Goal: Transaction & Acquisition: Obtain resource

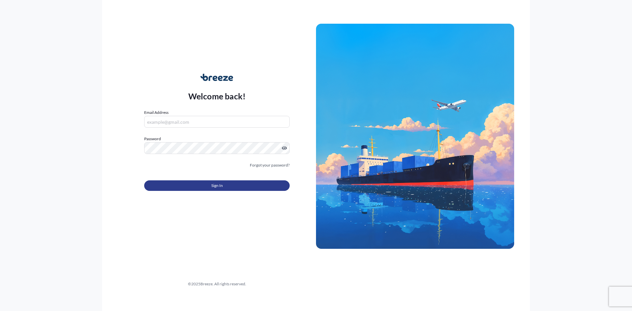
type input "[EMAIL_ADDRESS][DOMAIN_NAME]"
click at [181, 187] on button "Sign In" at bounding box center [217, 185] width 146 height 11
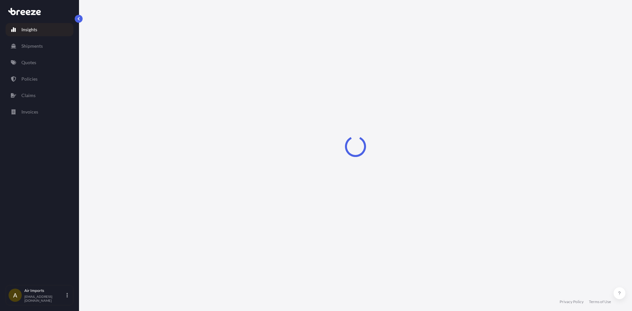
select select "2025"
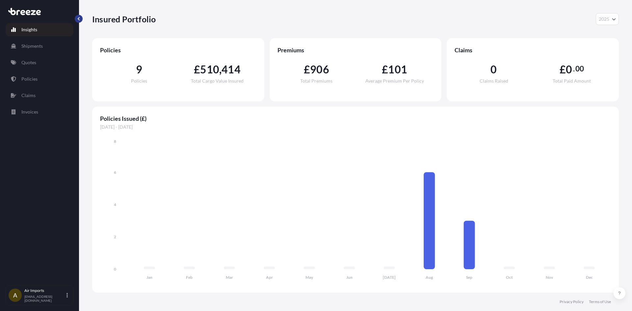
click at [81, 17] on button "button" at bounding box center [79, 19] width 8 height 8
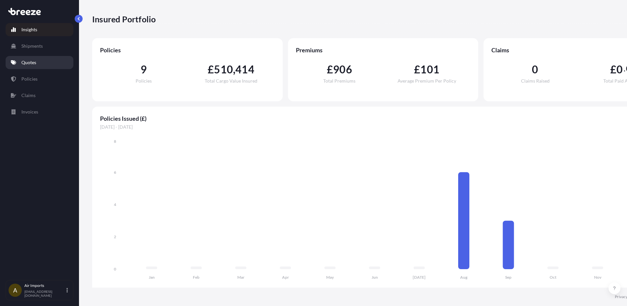
click at [36, 65] on p "Quotes" at bounding box center [28, 62] width 15 height 7
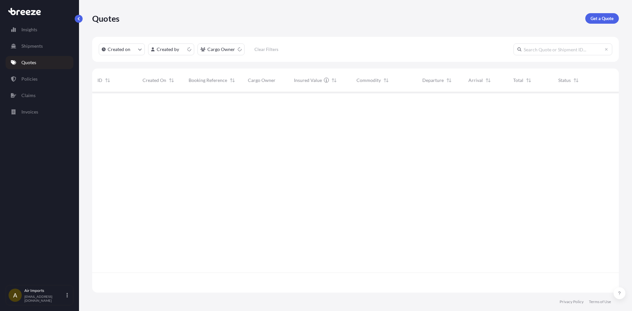
scroll to position [199, 522]
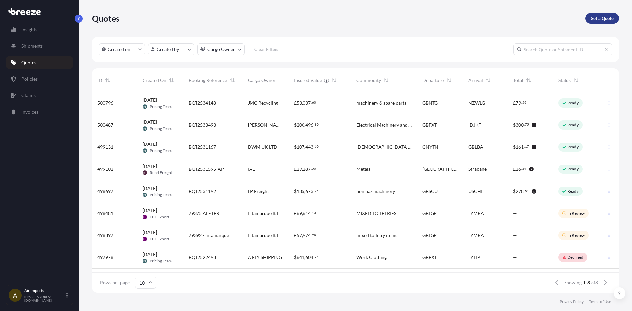
click at [602, 20] on p "Get a Quote" at bounding box center [602, 18] width 23 height 7
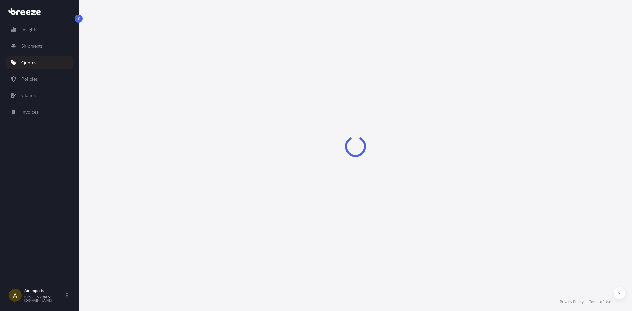
select select "Sea"
select select "1"
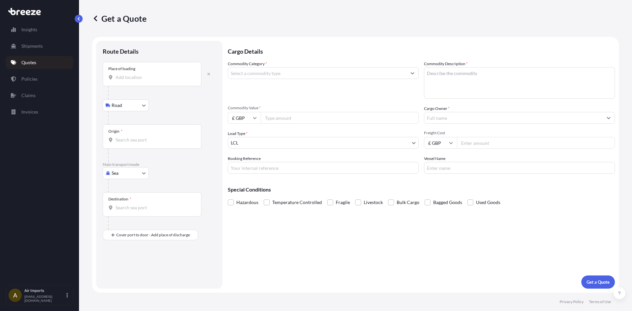
click at [133, 82] on div "Place of loading" at bounding box center [152, 74] width 99 height 24
click at [133, 81] on input "Place of loading" at bounding box center [155, 77] width 78 height 7
paste input "1140 [GEOGRAPHIC_DATA]"
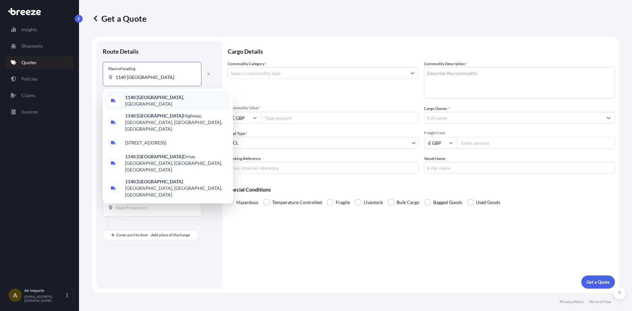
click at [138, 100] on b "1140 [GEOGRAPHIC_DATA]" at bounding box center [154, 98] width 58 height 6
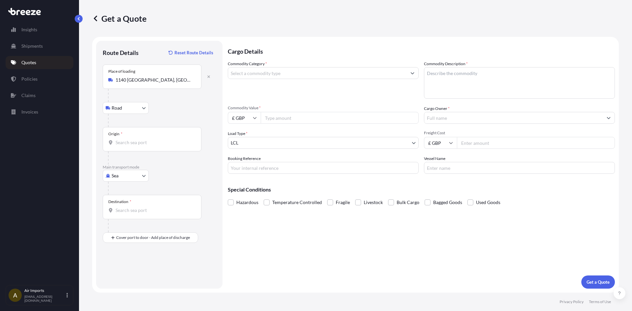
type input "West Autobahn, 1140 [GEOGRAPHIC_DATA], [GEOGRAPHIC_DATA]"
click at [136, 124] on div at bounding box center [162, 120] width 108 height 13
click at [132, 131] on div "Origin *" at bounding box center [152, 139] width 99 height 24
click at [132, 139] on input "Origin *" at bounding box center [155, 142] width 78 height 7
paste input "BB4 7NT, [GEOGRAPHIC_DATA]"
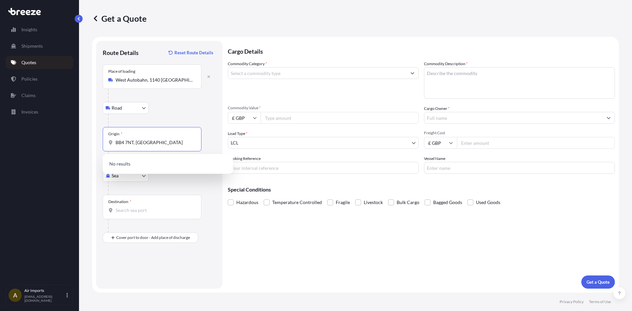
type input "BB4 7NT, [GEOGRAPHIC_DATA]"
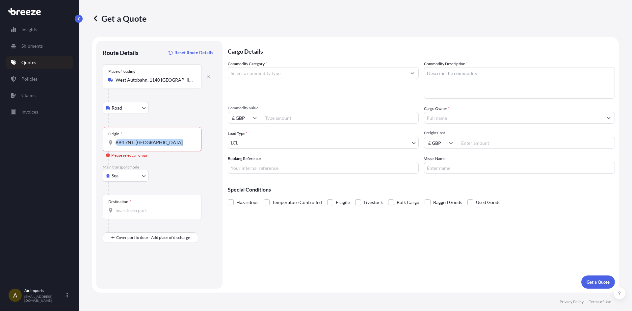
drag, startPoint x: 160, startPoint y: 147, endPoint x: 108, endPoint y: 144, distance: 52.2
click at [108, 144] on div "Origin * BB4 7NT, [GEOGRAPHIC_DATA]" at bounding box center [152, 139] width 99 height 24
click at [169, 204] on div "Destination *" at bounding box center [152, 207] width 99 height 24
click at [169, 207] on input "Destination *" at bounding box center [155, 210] width 78 height 7
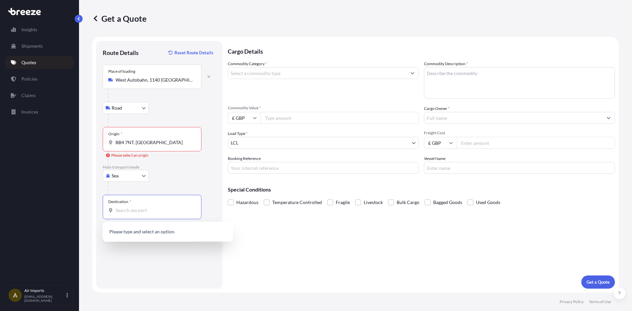
click at [141, 213] on input "Destination *" at bounding box center [155, 210] width 78 height 7
paste input "BB4 7NT, [GEOGRAPHIC_DATA]"
click at [143, 252] on div "Route Details Reset Route Details Place of loading West Autobahn, [STREET_ADDRE…" at bounding box center [159, 164] width 113 height 235
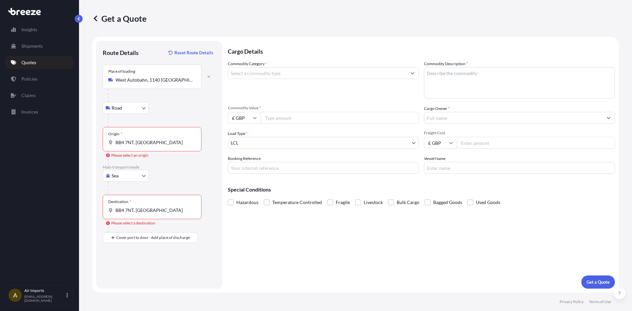
click at [146, 207] on div "Destination * BB4 7NT, [GEOGRAPHIC_DATA]" at bounding box center [152, 207] width 99 height 24
click at [146, 207] on input "BB4 7NT, [GEOGRAPHIC_DATA]" at bounding box center [155, 210] width 78 height 7
drag, startPoint x: 152, startPoint y: 204, endPoint x: 94, endPoint y: 199, distance: 59.1
click at [97, 200] on div "Route Details Reset Route Details Place of loading West Autobahn, [STREET_ADDRE…" at bounding box center [159, 165] width 126 height 248
click at [142, 204] on div "Destination * BB4 7NT" at bounding box center [152, 207] width 99 height 24
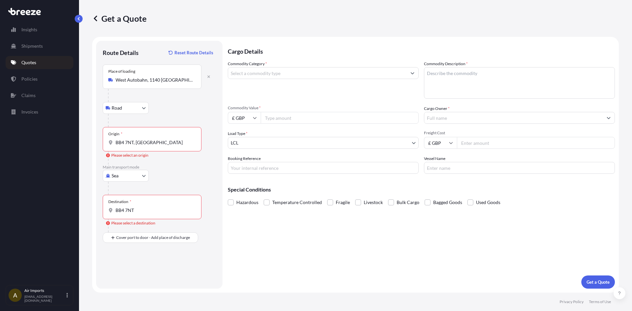
click at [142, 207] on input "BB4 7NT" at bounding box center [155, 210] width 78 height 7
drag, startPoint x: 143, startPoint y: 217, endPoint x: 103, endPoint y: 208, distance: 40.9
click at [104, 208] on div "Destination * BB4 7NT" at bounding box center [152, 207] width 99 height 24
click at [116, 208] on input "BB4 7NT" at bounding box center [155, 210] width 78 height 7
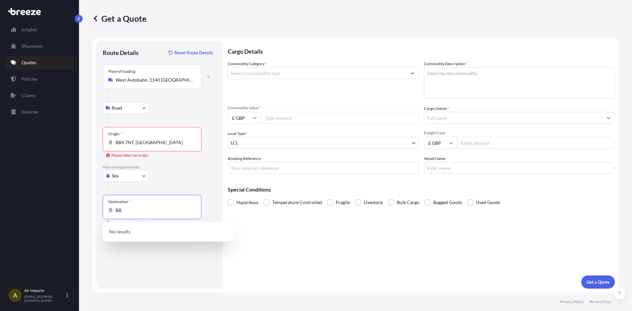
type input "B"
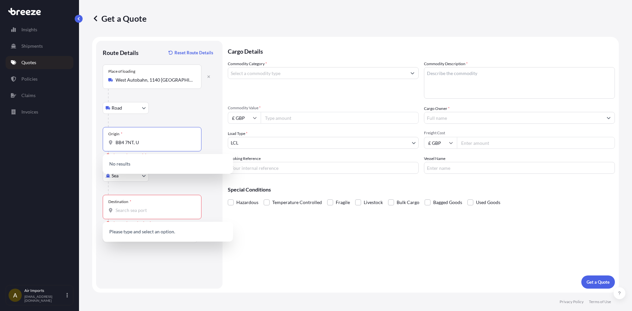
click at [151, 143] on input "BB4 7NT, U" at bounding box center [155, 142] width 78 height 7
type input "B"
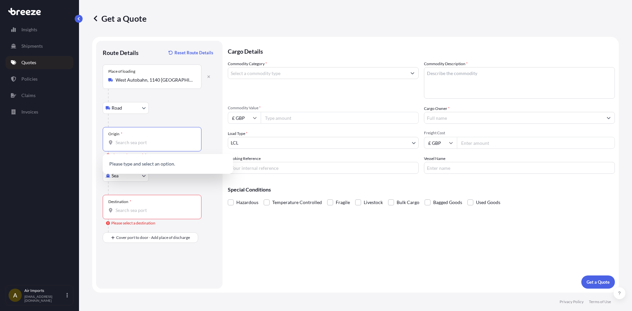
click at [145, 179] on body "0 options available. 0 options available. 0 options available. Insights Shipmen…" at bounding box center [316, 155] width 632 height 311
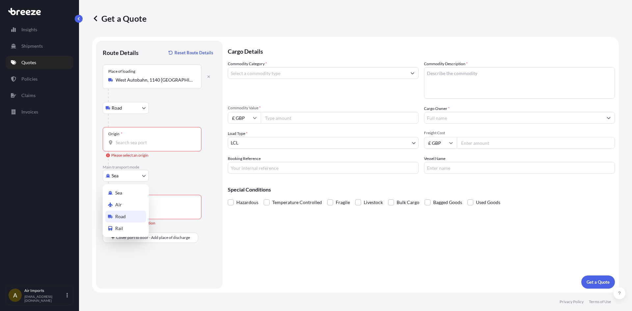
click at [122, 217] on span "Road" at bounding box center [120, 216] width 11 height 7
select select "Road"
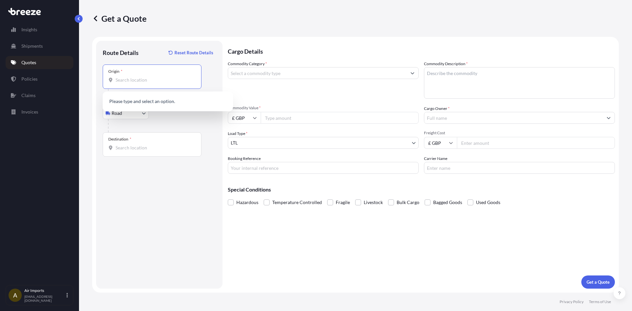
click at [127, 80] on input "Origin *" at bounding box center [155, 80] width 78 height 7
click at [128, 84] on div "Origin *" at bounding box center [152, 77] width 99 height 24
click at [128, 83] on input "Origin * Please select an origin" at bounding box center [155, 80] width 78 height 7
paste input "1140 [GEOGRAPHIC_DATA]"
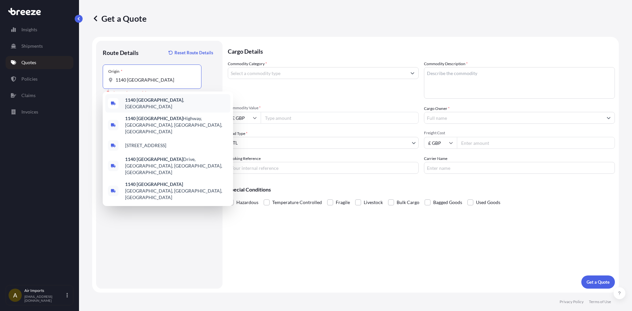
click at [137, 102] on b "1140 [GEOGRAPHIC_DATA]" at bounding box center [154, 100] width 58 height 6
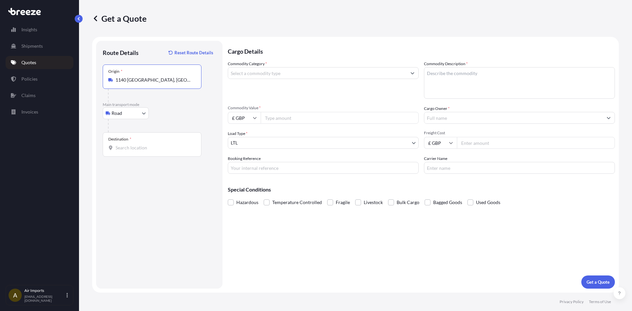
type input "1140 [GEOGRAPHIC_DATA], [GEOGRAPHIC_DATA]"
click at [121, 151] on div "Destination *" at bounding box center [152, 144] width 99 height 24
click at [121, 151] on input "Destination *" at bounding box center [155, 148] width 78 height 7
paste input "BB4 7NT"
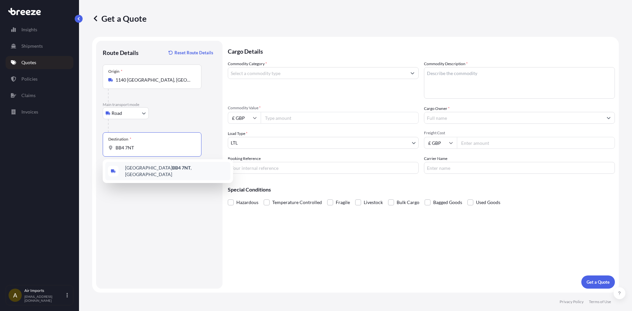
click at [140, 172] on span "[STREET_ADDRESS]" at bounding box center [176, 171] width 103 height 13
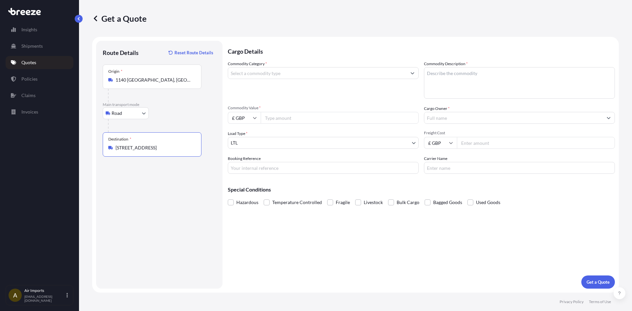
type input "[STREET_ADDRESS]"
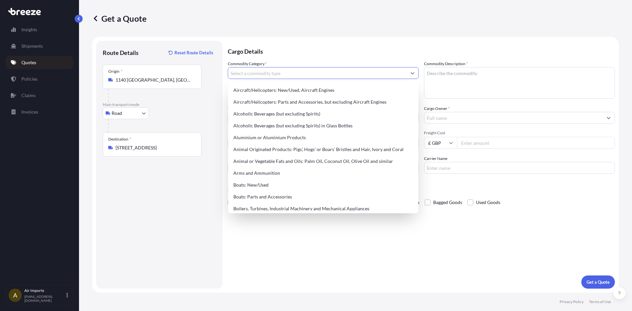
click at [256, 70] on input "Commodity Category *" at bounding box center [317, 73] width 179 height 12
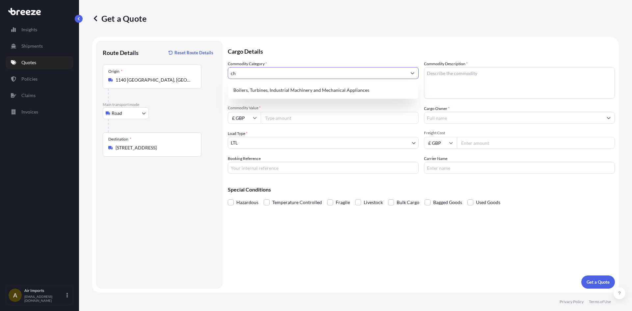
type input "c"
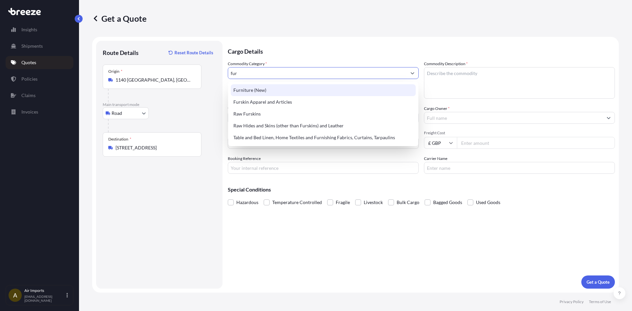
click at [262, 92] on div "Furniture (New)" at bounding box center [323, 90] width 185 height 12
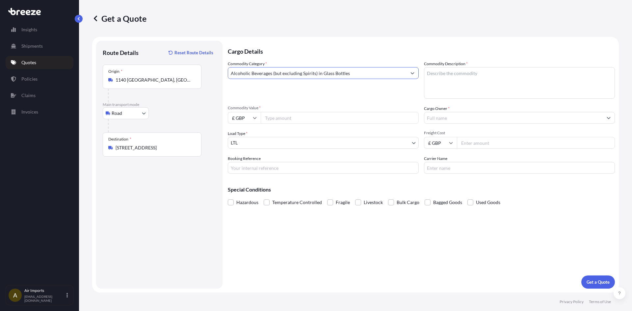
click at [360, 70] on input "Alcoholic Beverages (but excluding Spirits) in Glass Bottles" at bounding box center [317, 73] width 179 height 12
drag, startPoint x: 309, startPoint y: 73, endPoint x: 211, endPoint y: 76, distance: 97.5
click at [212, 76] on form "Route Details Reset Route Details Place of loading Road Road Rail Origin * [STR…" at bounding box center [355, 165] width 527 height 256
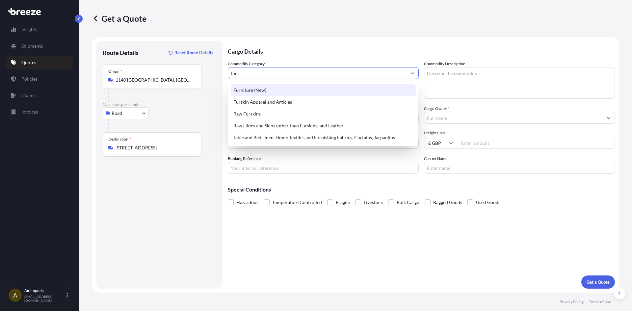
click at [246, 90] on div "Furniture (New)" at bounding box center [323, 90] width 185 height 12
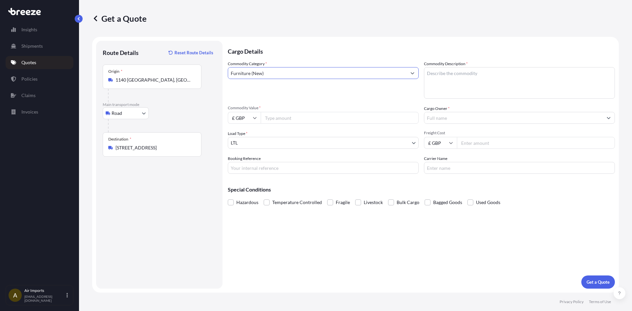
type input "Furniture (New)"
click at [201, 188] on div "Route Details Reset Route Details Place of loading Road Road Rail Origin * [GEO…" at bounding box center [159, 164] width 113 height 235
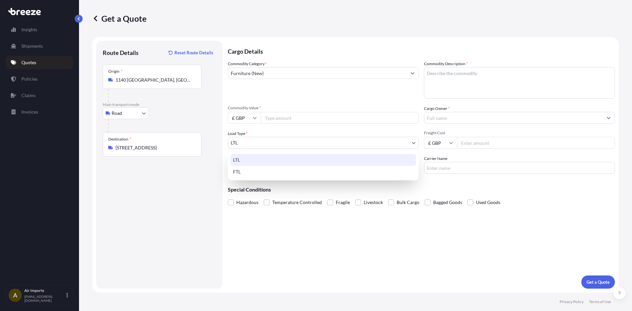
click at [248, 143] on body "Insights Shipments Quotes Policies Claims Invoices A Air Imports [EMAIL_ADDRESS…" at bounding box center [316, 155] width 632 height 311
click at [247, 141] on body "Insights Shipments Quotes Policies Claims Invoices A Air Imports [EMAIL_ADDRESS…" at bounding box center [316, 155] width 632 height 311
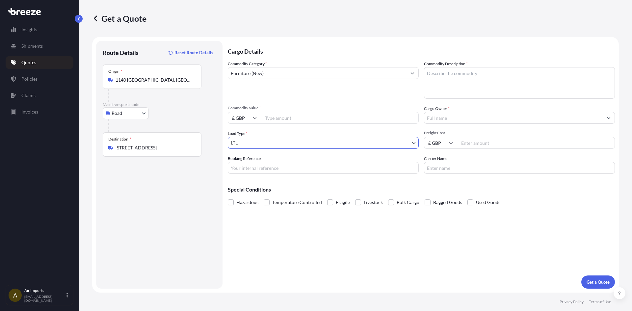
click at [254, 171] on input "Booking Reference" at bounding box center [323, 168] width 191 height 12
type input "b"
type input "BQT2534201"
click at [462, 79] on textarea "Commodity Description *" at bounding box center [519, 83] width 191 height 32
type textarea "CHAIR"
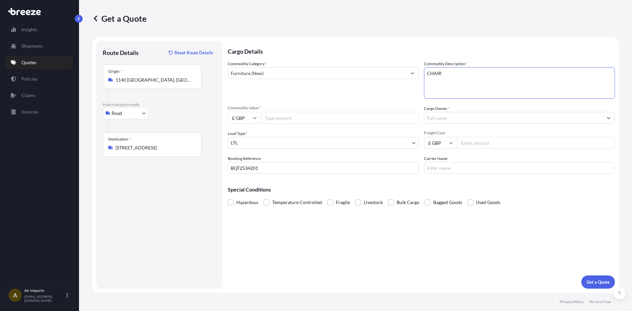
click at [462, 111] on div "Cargo Owner *" at bounding box center [519, 114] width 191 height 18
click at [461, 115] on input "Cargo Owner *" at bounding box center [514, 118] width 179 height 12
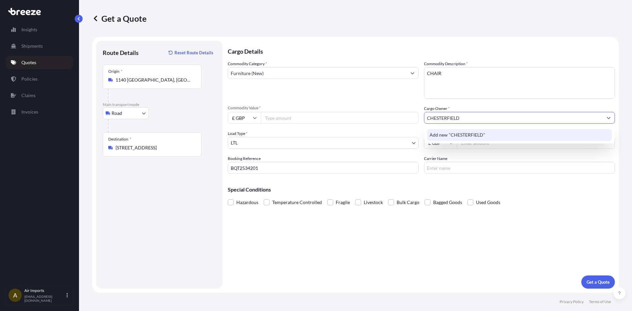
click at [463, 135] on span "Add new "CHESTERFIELD"" at bounding box center [458, 135] width 56 height 7
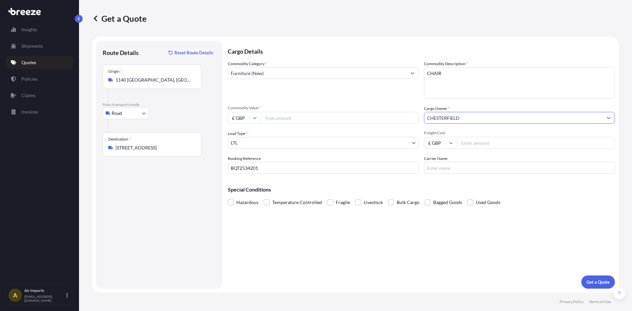
click at [487, 121] on input "CHESTERFIELD" at bounding box center [514, 118] width 179 height 12
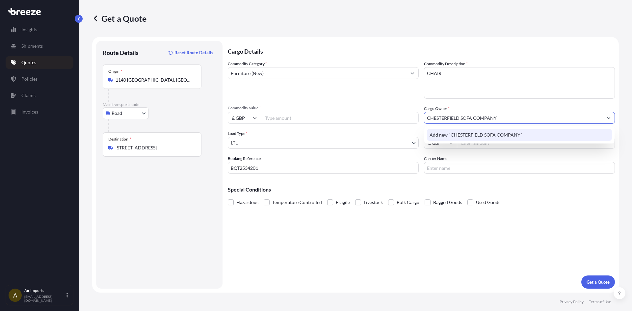
click at [449, 132] on span "Add new "CHESTERFIELD SOFA COMPANY"" at bounding box center [476, 135] width 93 height 7
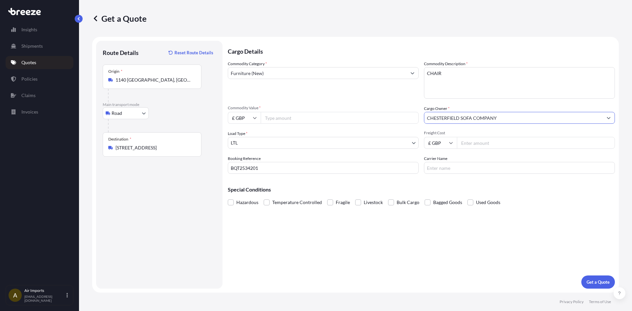
type input "CHESTERFIELD SOFA COMPANY"
click at [481, 145] on input "Freight Cost" at bounding box center [536, 143] width 158 height 12
type input "785"
click at [443, 167] on input "Carrier Name" at bounding box center [519, 168] width 191 height 12
click at [393, 242] on div "Cargo Details Commodity Category * Furniture (New) Commodity Description * CHAI…" at bounding box center [421, 165] width 387 height 248
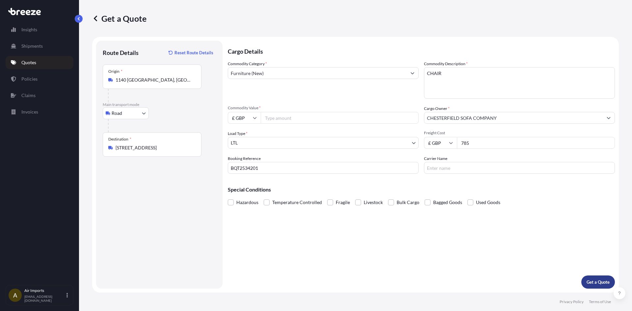
click at [599, 284] on p "Get a Quote" at bounding box center [598, 282] width 23 height 7
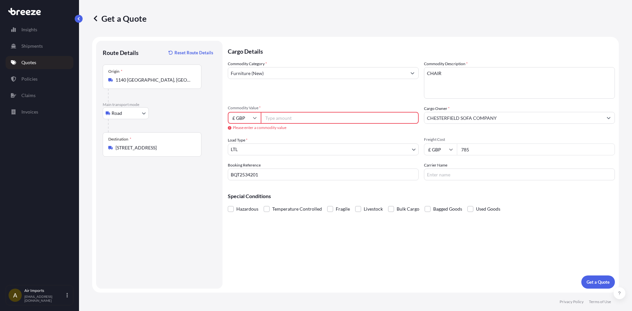
click at [291, 121] on input "Commodity Value *" at bounding box center [340, 118] width 158 height 12
click at [294, 119] on input "Commodity Value *" at bounding box center [340, 118] width 158 height 12
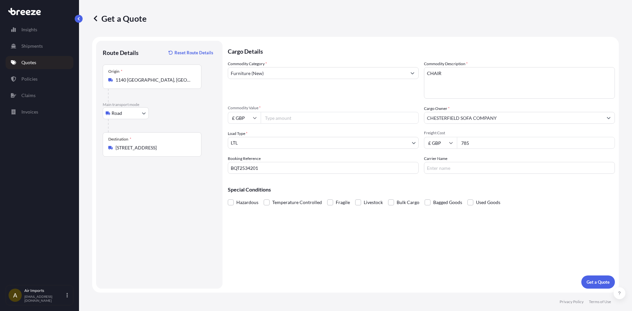
drag, startPoint x: 490, startPoint y: 149, endPoint x: 432, endPoint y: 149, distance: 58.0
click at [432, 149] on div "£ GBP 785" at bounding box center [519, 143] width 191 height 12
click at [299, 117] on input "Commodity Value *" at bounding box center [340, 118] width 158 height 12
type input "785"
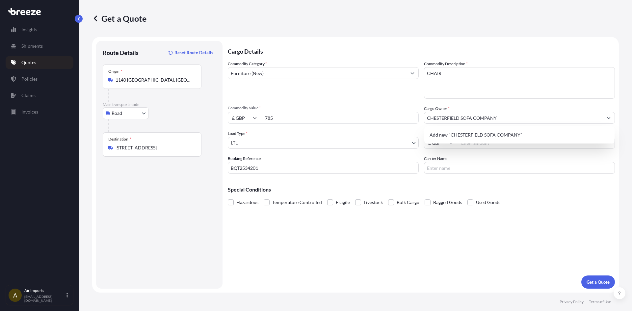
click at [469, 152] on div "Commodity Category * Furniture (New) Commodity Description * CHAIR Commodity Va…" at bounding box center [421, 117] width 387 height 113
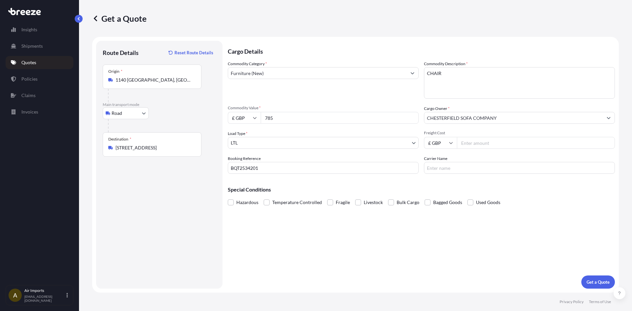
click at [476, 147] on input "Freight Cost" at bounding box center [536, 143] width 158 height 12
click at [491, 142] on input "98" at bounding box center [536, 143] width 158 height 12
type input "98.00"
click at [478, 238] on div "Cargo Details Commodity Category * Furniture (New) Commodity Description * CHAI…" at bounding box center [421, 165] width 387 height 248
click at [282, 120] on input "785" at bounding box center [340, 118] width 158 height 12
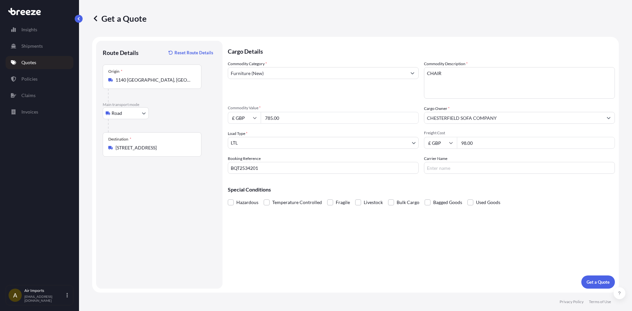
type input "785.00"
click at [467, 164] on input "Carrier Name" at bounding box center [519, 168] width 191 height 12
click at [594, 278] on button "Get a Quote" at bounding box center [599, 282] width 34 height 13
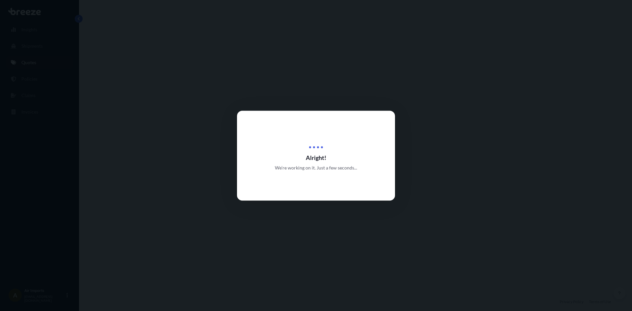
select select "Road"
select select "1"
